Goal: Task Accomplishment & Management: Manage account settings

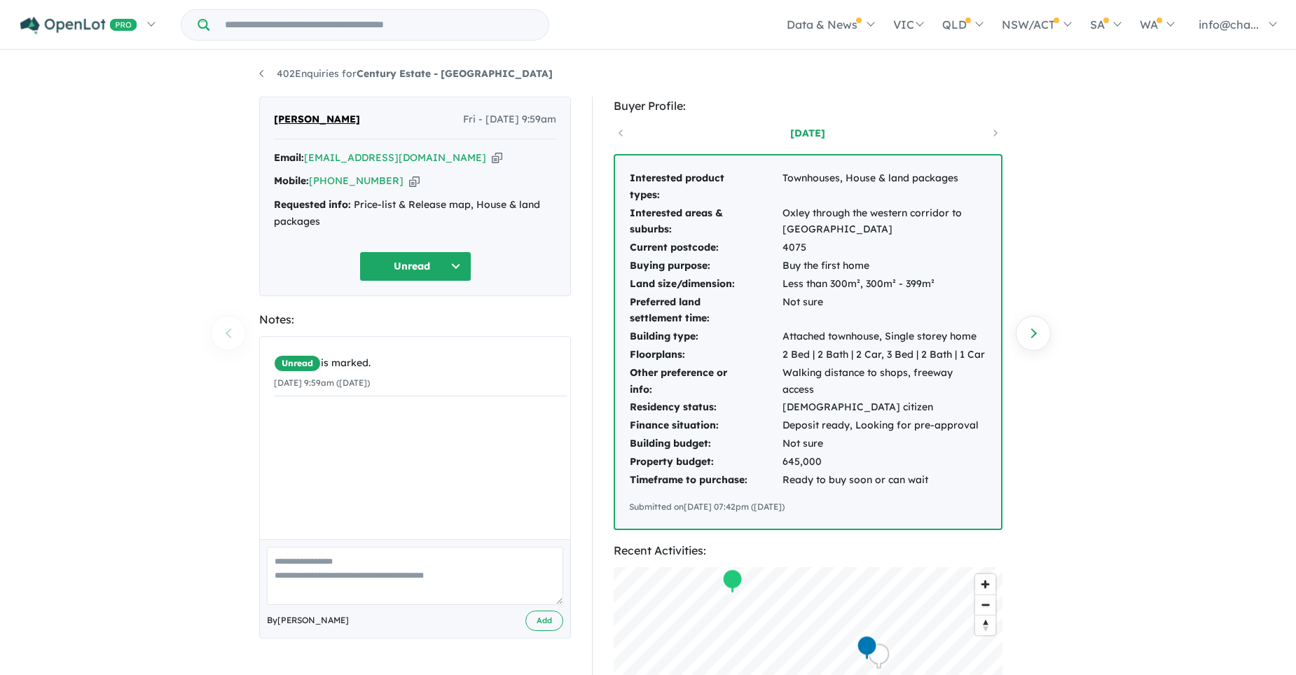
click at [390, 644] on div "[PERSON_NAME] Fri - [DATE] 9:59am Email: [EMAIL_ADDRESS][DOMAIN_NAME] Copied! M…" at bounding box center [415, 560] width 333 height 926
click at [492, 158] on icon "button" at bounding box center [497, 158] width 11 height 15
click at [409, 181] on icon "button" at bounding box center [414, 181] width 11 height 15
click at [936, 485] on td "Ready to buy soon or can wait" at bounding box center [884, 480] width 205 height 18
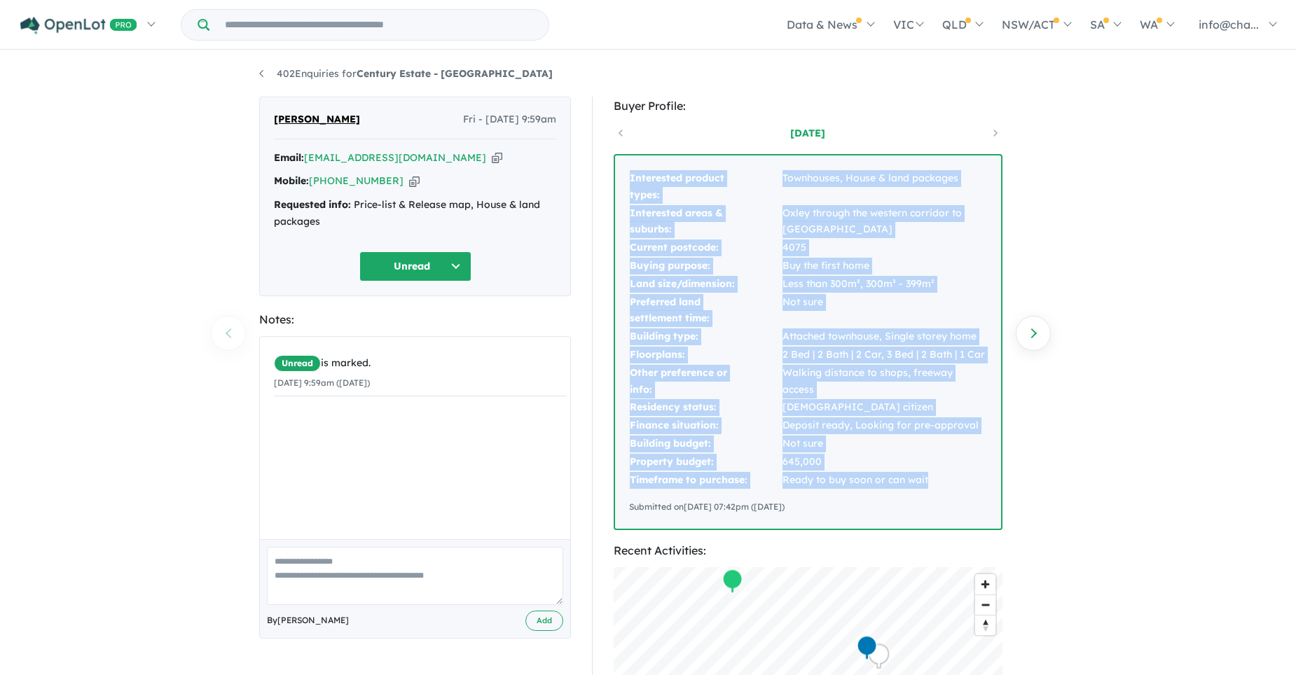
drag, startPoint x: 632, startPoint y: 181, endPoint x: 941, endPoint y: 479, distance: 429.4
click at [941, 479] on tbody "Interested product types: Townhouses, House & land packages Interested areas & …" at bounding box center [808, 328] width 358 height 319
copy tbody "Interested product types: Townhouses, House & land packages Interested areas & …"
click at [207, 126] on div "402 Enquiries for Century Estate - [GEOGRAPHIC_DATA] Previous enquiry Next enqu…" at bounding box center [648, 364] width 1296 height 625
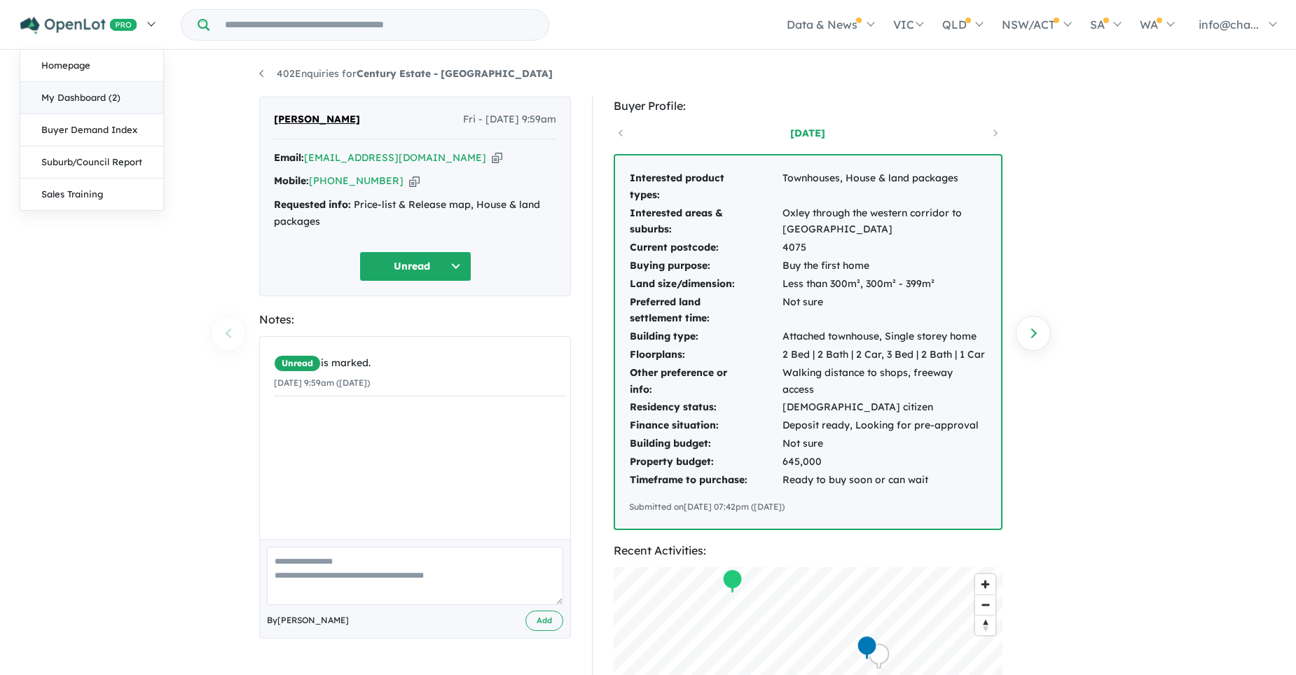
click at [78, 94] on link "My Dashboard (2)" at bounding box center [91, 98] width 143 height 32
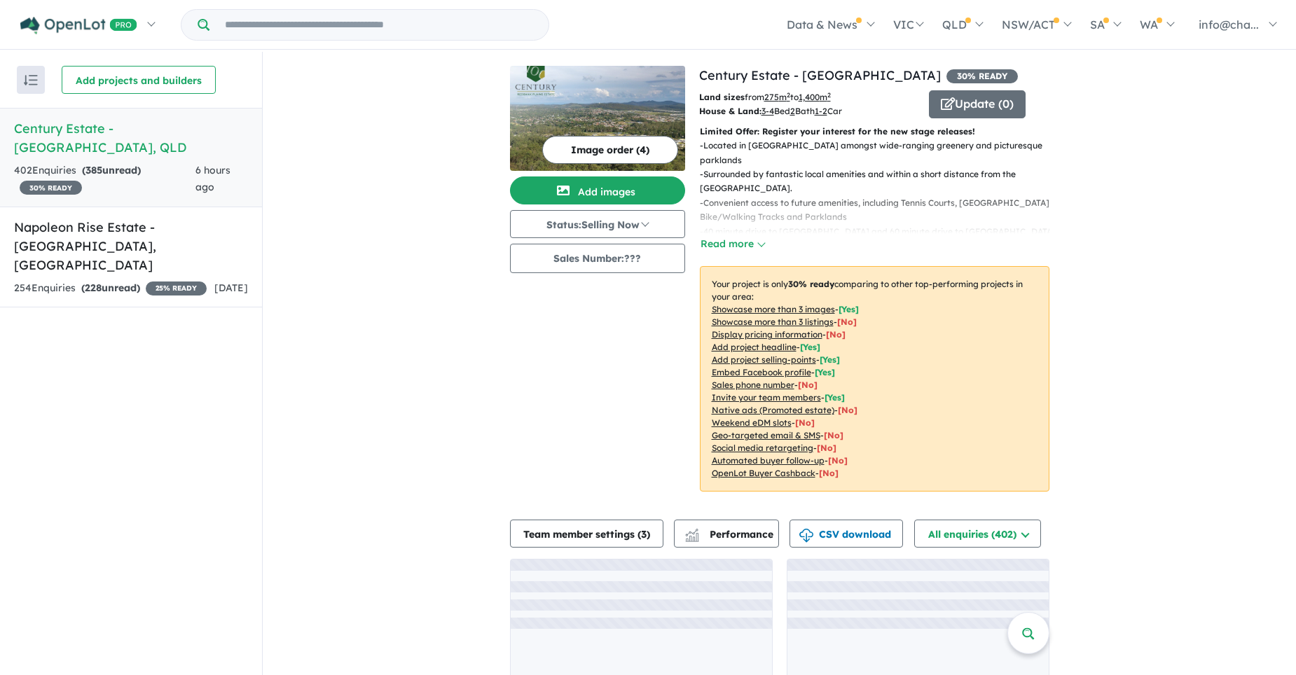
click at [152, 174] on div "402 Enquir ies ( 385 unread) 30 % READY" at bounding box center [104, 179] width 181 height 34
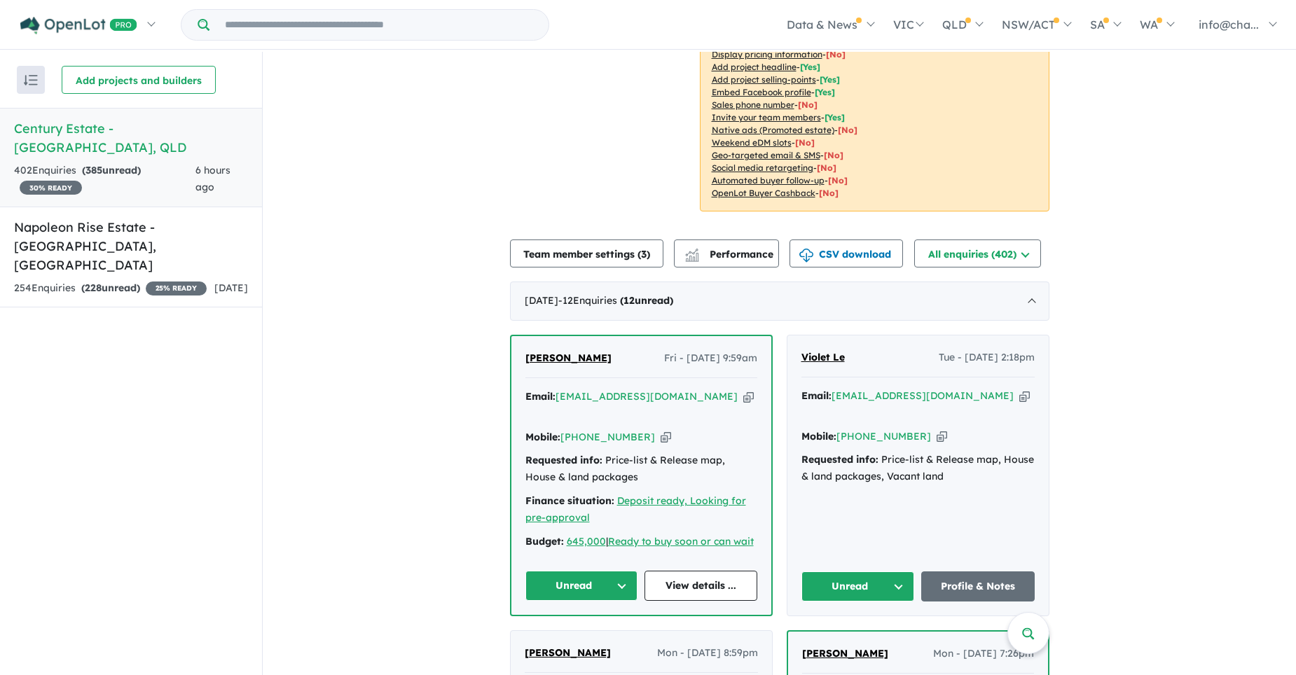
scroll to position [350, 0]
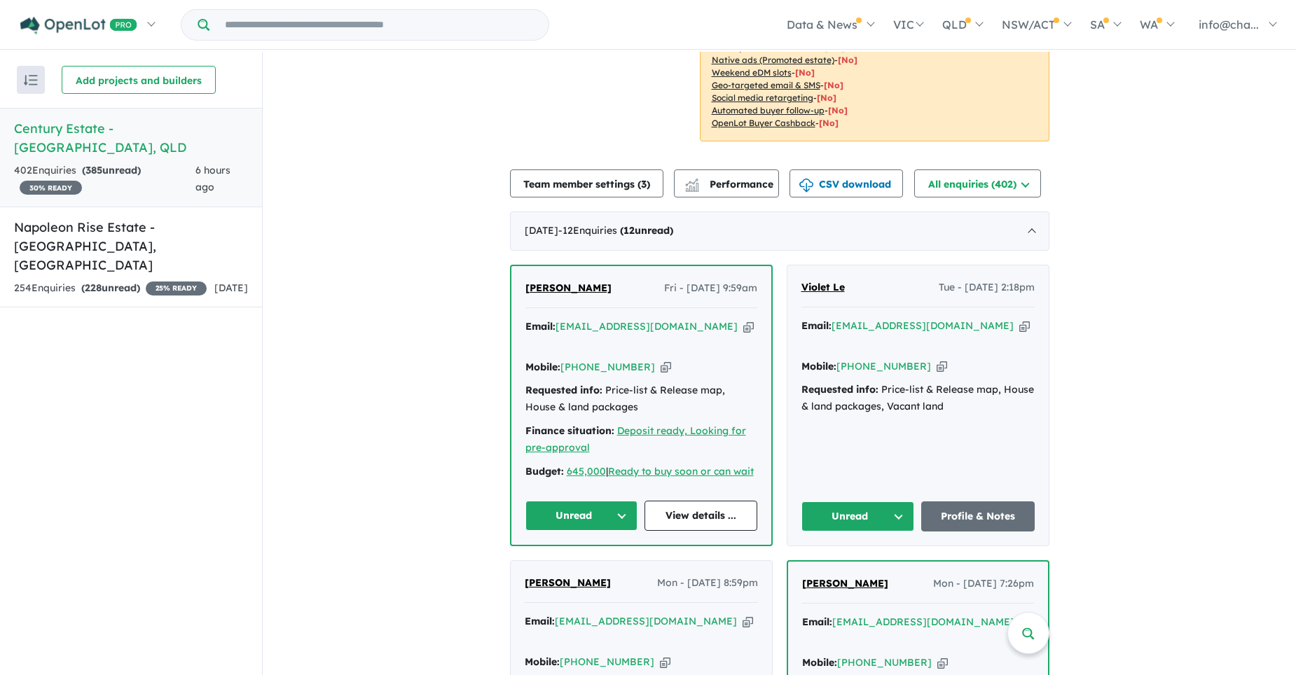
click at [955, 422] on div "Violet Le Tue - 16/09/2025, 2:18pm Email: violet.vy.le@gmail.com Copied! Mobile…" at bounding box center [917, 405] width 261 height 280
click at [1019, 327] on icon "button" at bounding box center [1024, 326] width 11 height 15
click at [936, 359] on icon "button" at bounding box center [941, 366] width 11 height 15
click at [965, 391] on div "Requested info: Price-list & Release map, House & land packages, Vacant land" at bounding box center [917, 399] width 233 height 34
drag, startPoint x: 800, startPoint y: 373, endPoint x: 959, endPoint y: 387, distance: 160.2
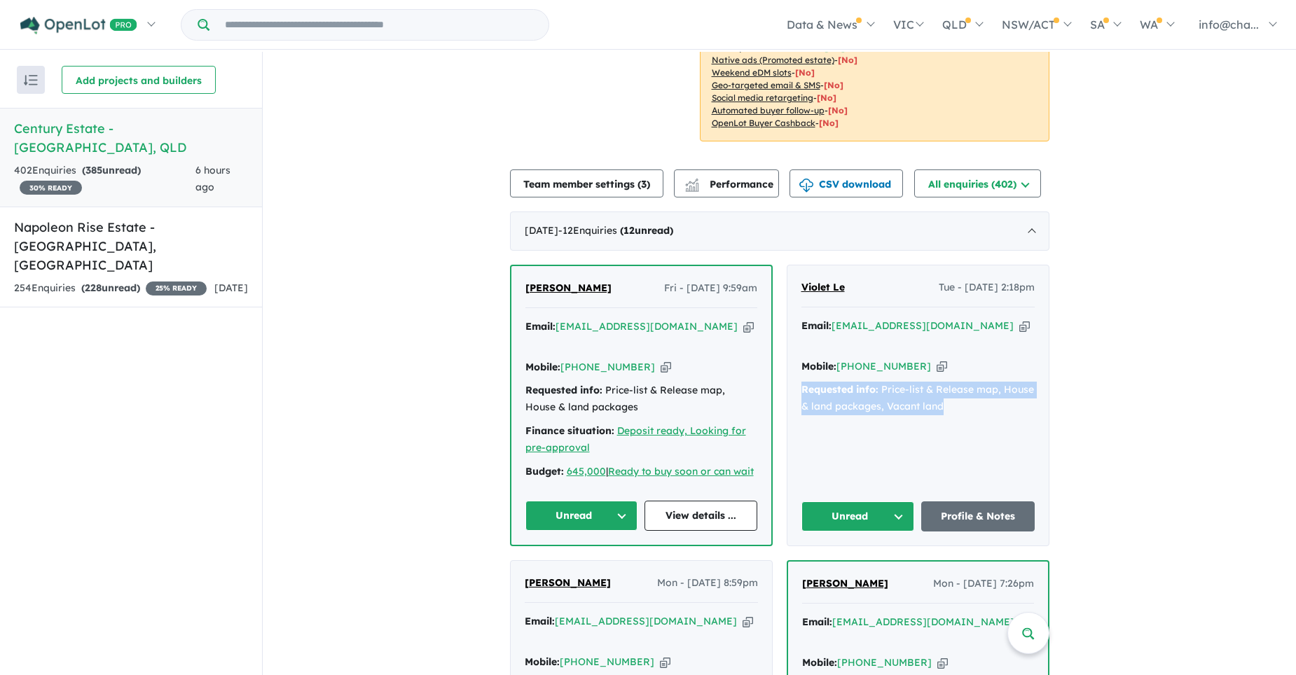
click at [959, 387] on div "Requested info: Price-list & Release map, House & land packages, Vacant land" at bounding box center [917, 399] width 233 height 34
copy div "Requested info: Price-list & Release map, House & land packages, Vacant land"
click at [921, 445] on div "Violet Le Tue - 16/09/2025, 2:18pm Email: violet.vy.le@gmail.com Copied! Mobile…" at bounding box center [917, 405] width 261 height 280
click at [877, 424] on div "Violet Le Tue - 16/09/2025, 2:18pm Email: violet.vy.le@gmail.com Copied! Mobile…" at bounding box center [917, 405] width 261 height 280
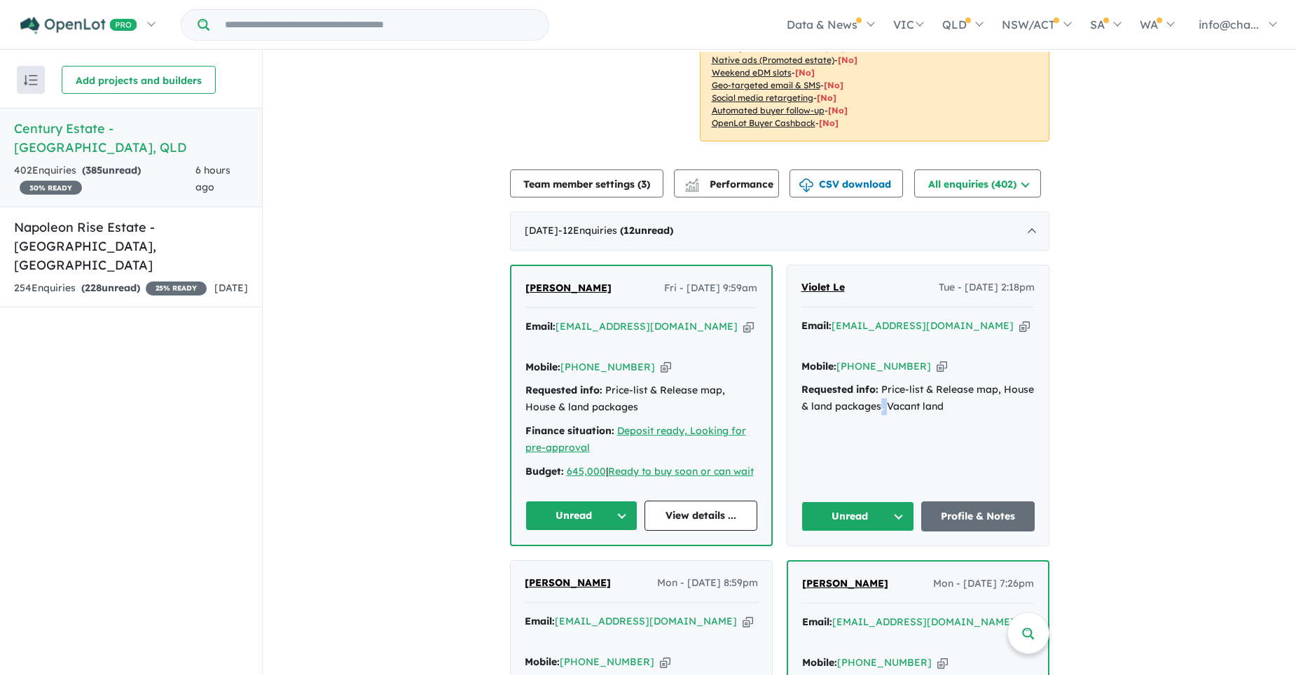
click at [877, 424] on div "Violet Le Tue - 16/09/2025, 2:18pm Email: violet.vy.le@gmail.com Copied! Mobile…" at bounding box center [917, 405] width 261 height 280
drag, startPoint x: 877, startPoint y: 424, endPoint x: 847, endPoint y: 405, distance: 35.2
click at [847, 405] on div "Email: violet.vy.le@gmail.com Copied! Mobile: +61 433 325 299 Copied! Requested…" at bounding box center [917, 370] width 233 height 104
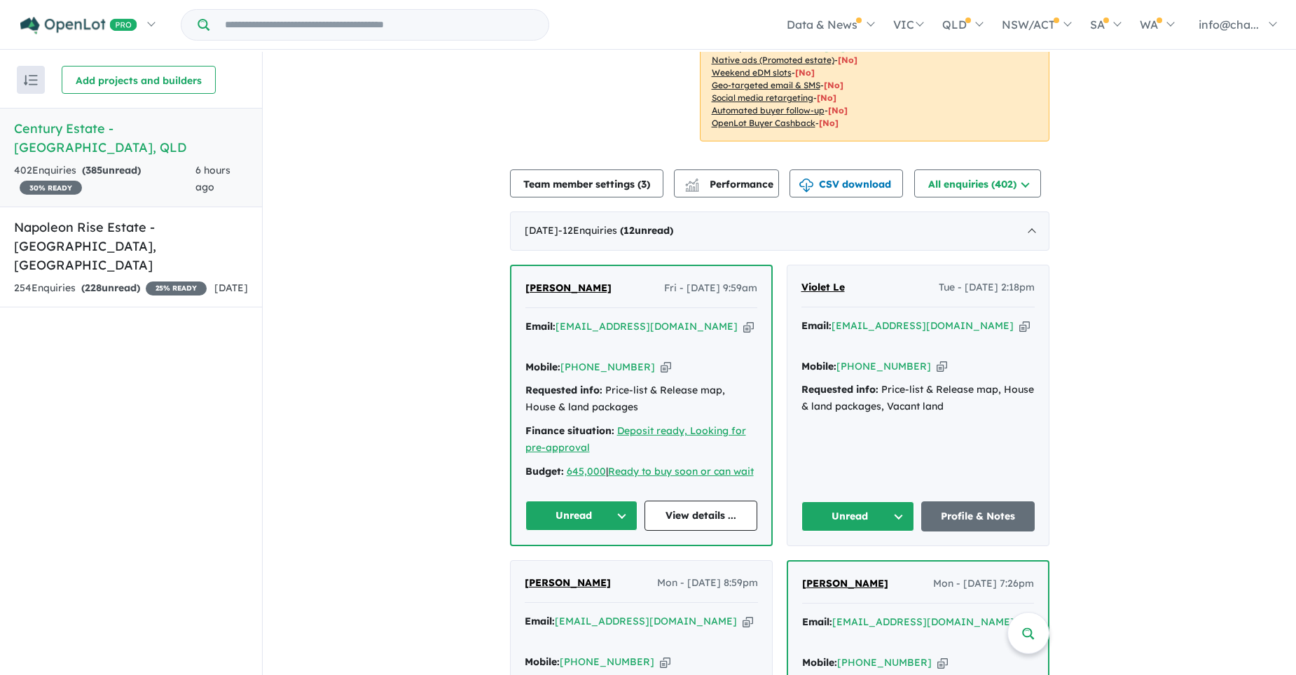
scroll to position [490, 0]
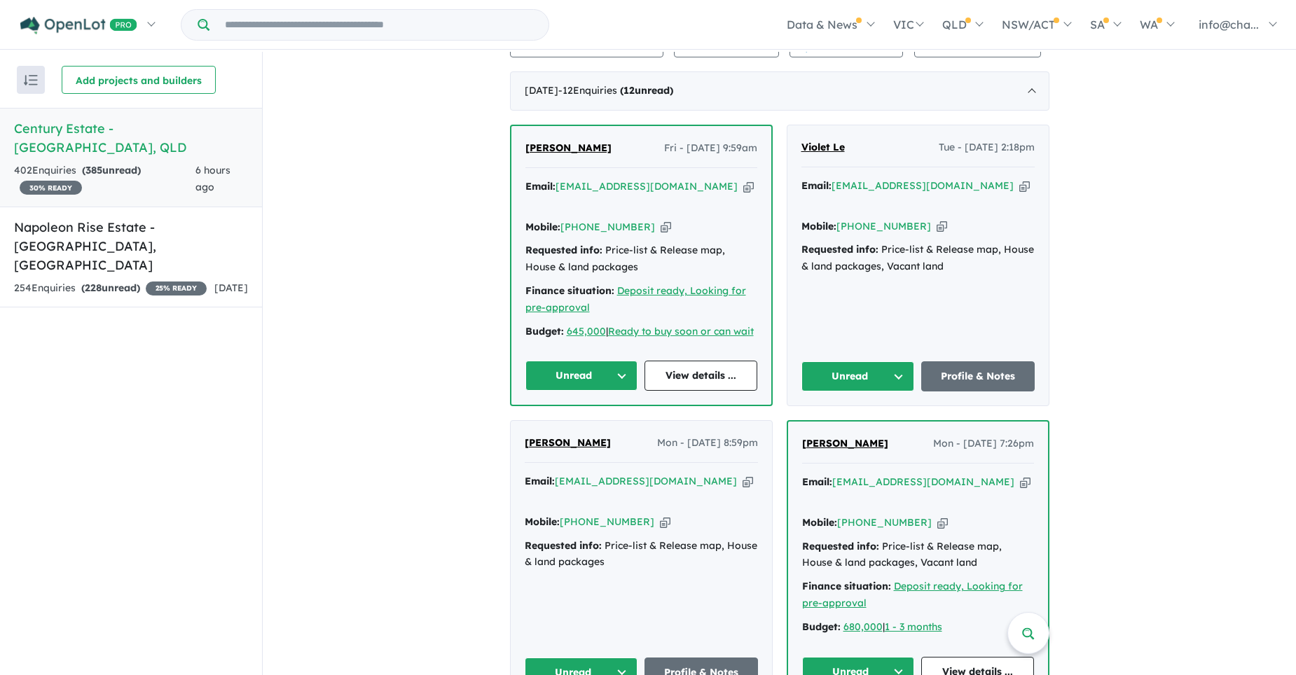
click at [575, 585] on div "Pachalo Mhango Mon - 15/09/2025, 8:59pm Email: pakisou@gmail.com Copied! Mobile…" at bounding box center [641, 561] width 261 height 280
click at [641, 586] on div "Pachalo Mhango Mon - 15/09/2025, 8:59pm Email: pakisou@gmail.com Copied! Mobile…" at bounding box center [641, 561] width 261 height 280
click at [742, 478] on icon "button" at bounding box center [747, 481] width 11 height 15
click at [660, 515] on icon "button" at bounding box center [665, 522] width 11 height 15
click at [606, 543] on div "Requested info: Price-list & Release map, House & land packages" at bounding box center [641, 555] width 233 height 34
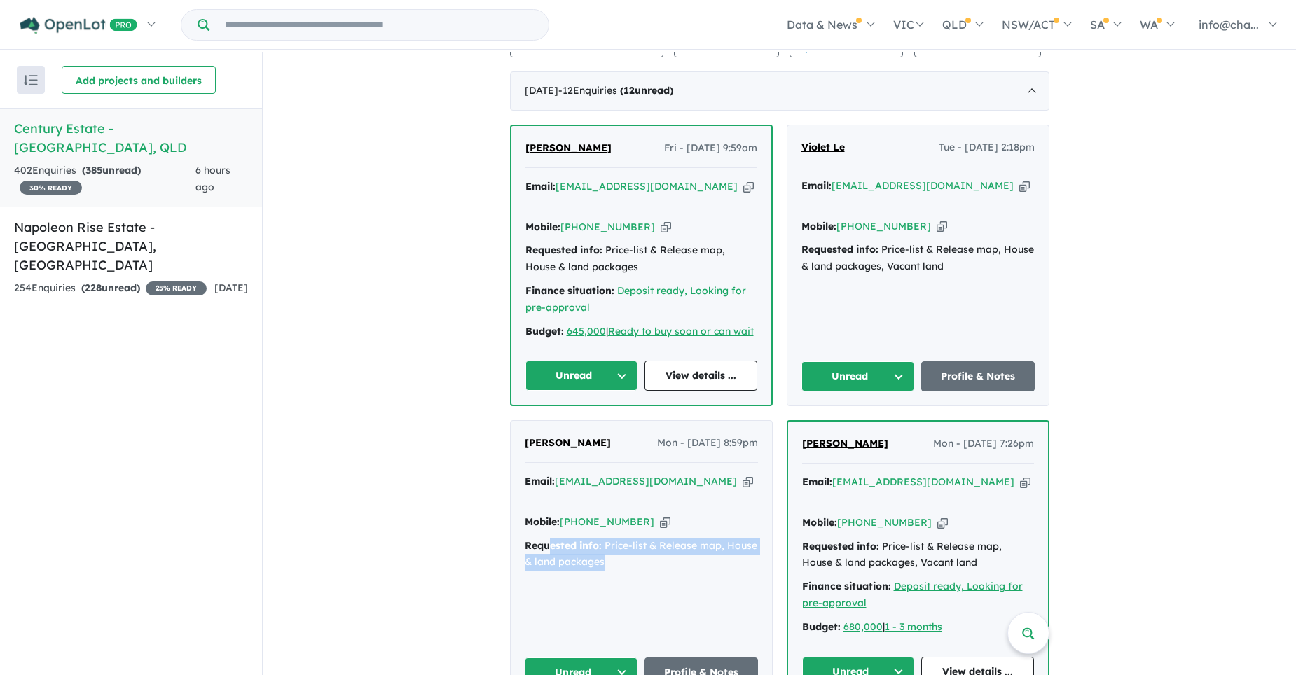
drag, startPoint x: 606, startPoint y: 546, endPoint x: 543, endPoint y: 530, distance: 64.9
click at [543, 538] on div "Requested info: Price-list & Release map, House & land packages" at bounding box center [641, 555] width 233 height 34
drag, startPoint x: 543, startPoint y: 530, endPoint x: 525, endPoint y: 531, distance: 18.2
click at [525, 539] on strong "Requested info:" at bounding box center [563, 545] width 77 height 13
drag, startPoint x: 523, startPoint y: 529, endPoint x: 606, endPoint y: 543, distance: 84.4
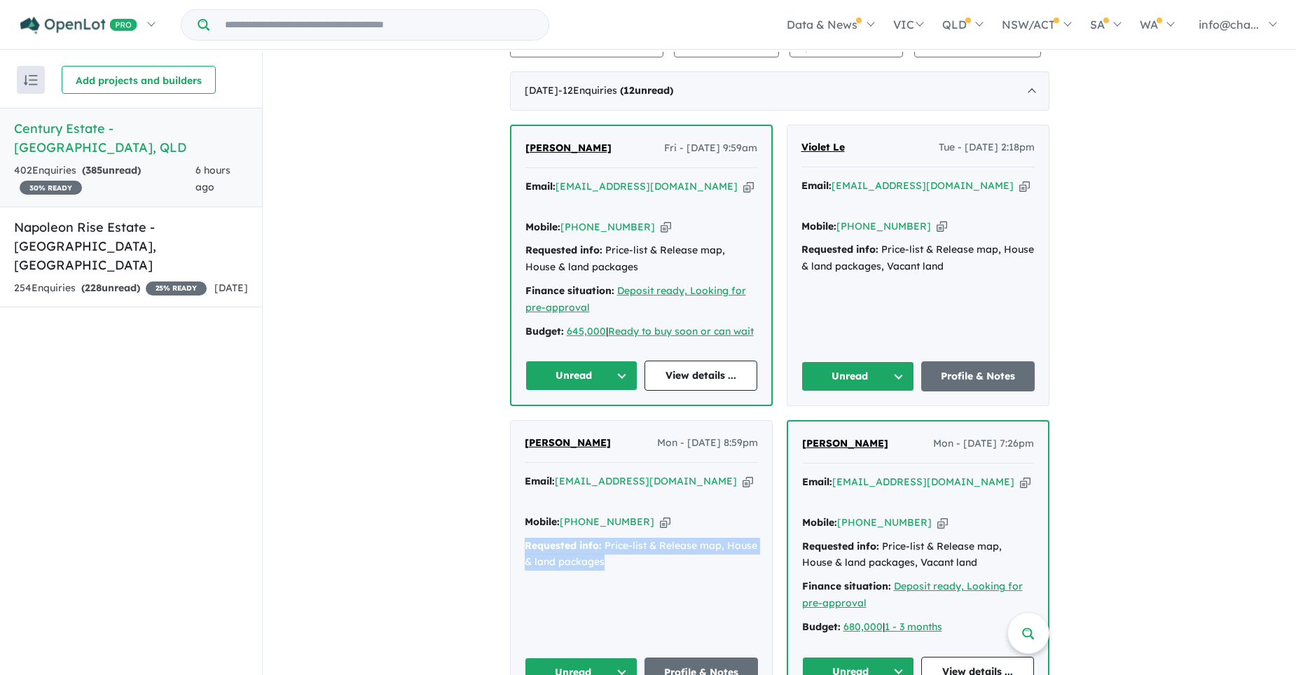
click at [606, 543] on div "Requested info: Price-list & Release map, House & land packages" at bounding box center [641, 555] width 233 height 34
copy div "Requested info: Price-list & Release map, House & land packages"
